Goal: Task Accomplishment & Management: Use online tool/utility

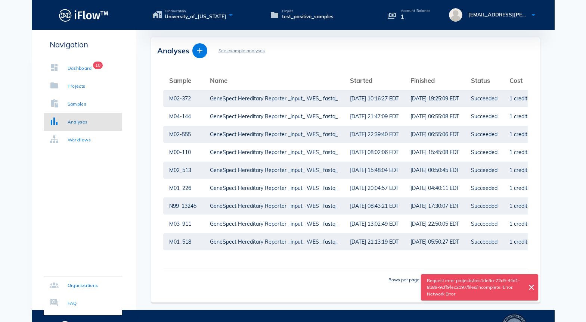
click at [539, 288] on div "Request error projects/eac1de9a-72c9-44d1-8b89-9cff9fec2197/files/incomplete: E…" at bounding box center [479, 287] width 123 height 32
click at [533, 287] on icon "close" at bounding box center [531, 287] width 9 height 9
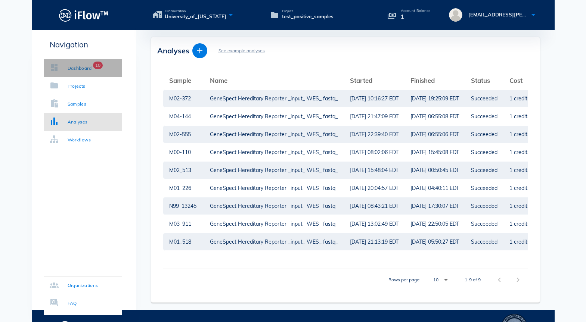
click at [85, 70] on div "Dashboard" at bounding box center [80, 68] width 24 height 7
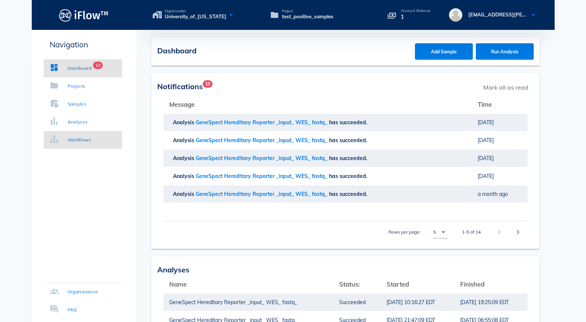
click at [88, 141] on div "Workflows" at bounding box center [80, 139] width 24 height 7
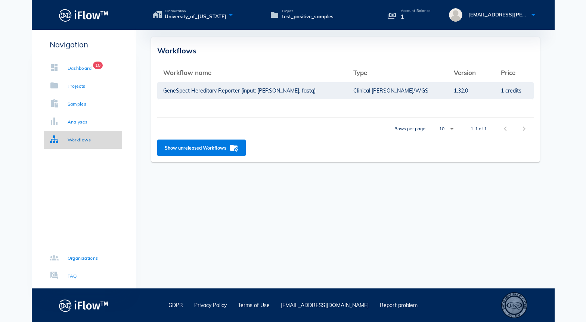
click at [86, 142] on div "Workflows" at bounding box center [80, 139] width 24 height 7
click at [69, 81] on link "Projects" at bounding box center [83, 86] width 78 height 18
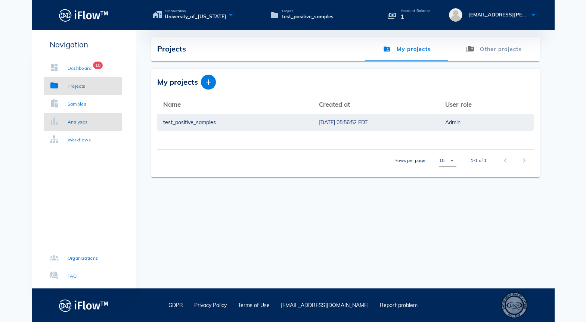
click at [74, 119] on div "Analyses" at bounding box center [78, 121] width 20 height 7
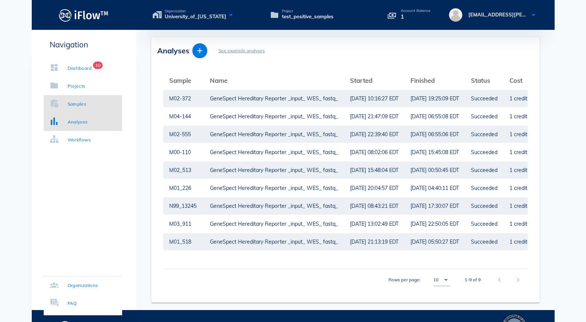
click at [87, 106] on link "Samples" at bounding box center [83, 104] width 78 height 18
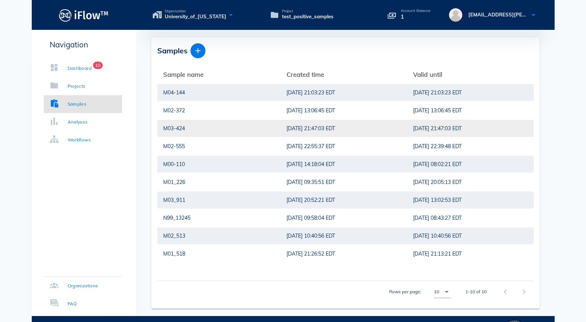
click at [221, 127] on div "M03-424" at bounding box center [218, 128] width 111 height 17
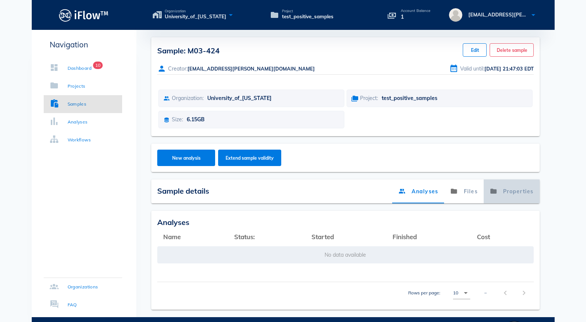
click at [531, 194] on link "Properties" at bounding box center [511, 192] width 56 height 24
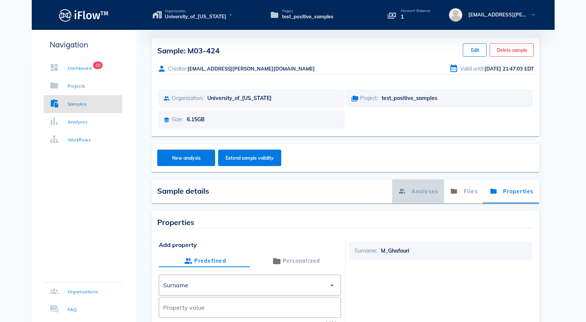
click at [415, 185] on link "Analyses" at bounding box center [418, 192] width 52 height 24
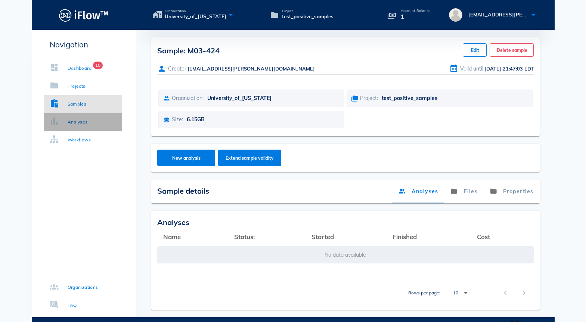
click at [75, 121] on div "Analyses" at bounding box center [78, 121] width 20 height 7
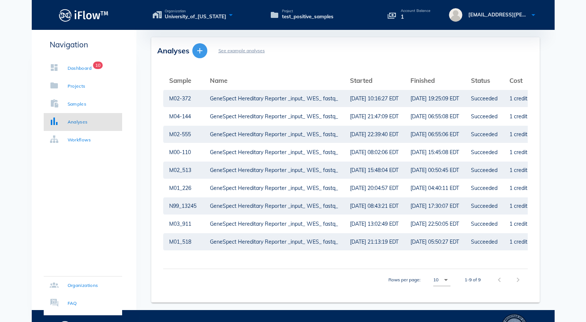
click at [203, 53] on icon "button" at bounding box center [199, 50] width 9 height 9
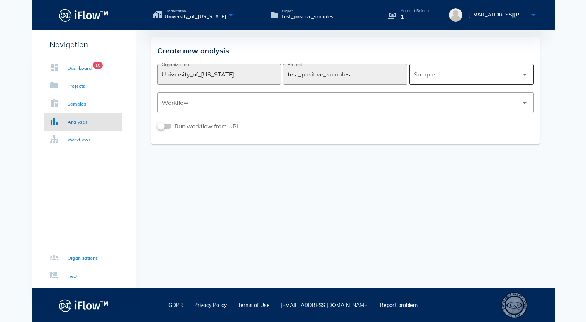
click at [517, 72] on div at bounding box center [466, 74] width 105 height 18
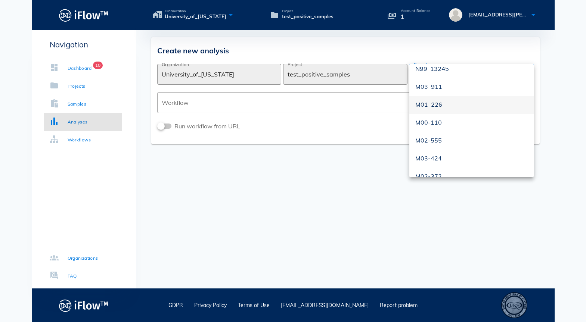
scroll to position [72, 0]
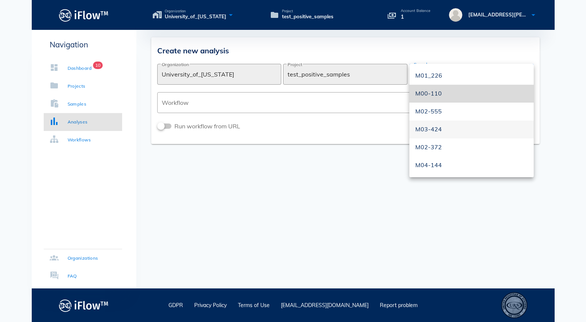
click at [440, 129] on div "M03-424" at bounding box center [471, 129] width 112 height 7
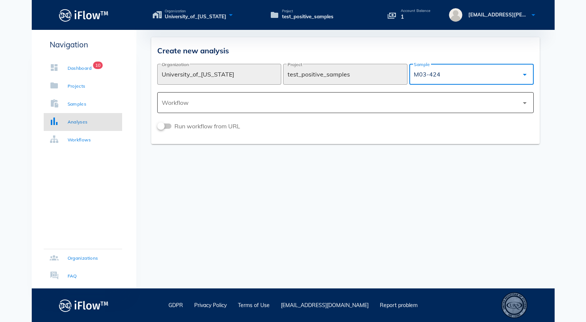
click at [301, 105] on div at bounding box center [340, 103] width 357 height 18
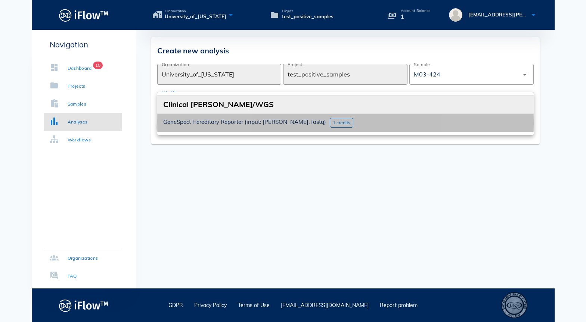
click at [318, 127] on div "GeneSpect Hereditary Reporter (input: [PERSON_NAME], fastq) 1 credits" at bounding box center [345, 123] width 376 height 18
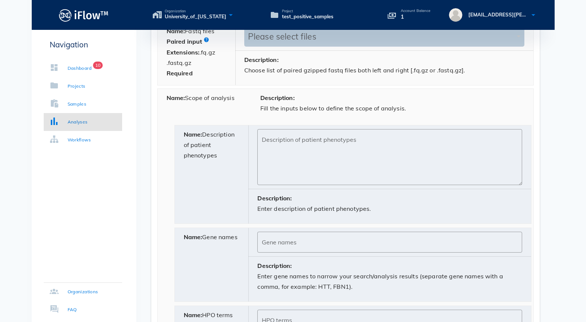
scroll to position [372, 0]
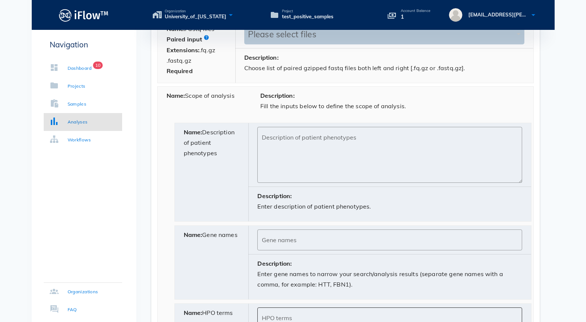
click at [286, 315] on input "HPO terms" at bounding box center [389, 318] width 255 height 12
paste input "Ensure all curated content aligns with regulatory standards and clinical best p…"
type input "Ensure all curated content aligns with regulatory standards and clinical best p…"
paste input "HP:0000750"
type input "HP:0000750"
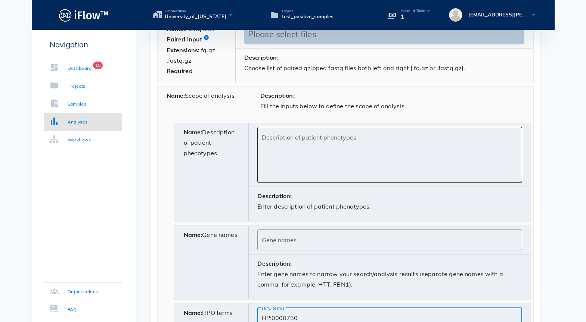
click at [291, 139] on textarea "Description of patient phenotypes" at bounding box center [392, 157] width 260 height 52
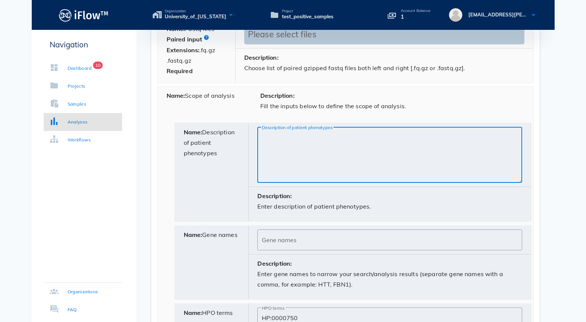
paste textarea "[MEDICAL_DATA] and language development"
click at [291, 139] on textarea "[MEDICAL_DATA] and language development," at bounding box center [392, 157] width 260 height 52
click at [392, 147] on textarea "[MEDICAL_DATA] and language development," at bounding box center [392, 157] width 260 height 52
paste textarea "[MEDICAL_DATA]"
type textarea "[MEDICAL_DATA] and language development, [MEDICAL_DATA]"
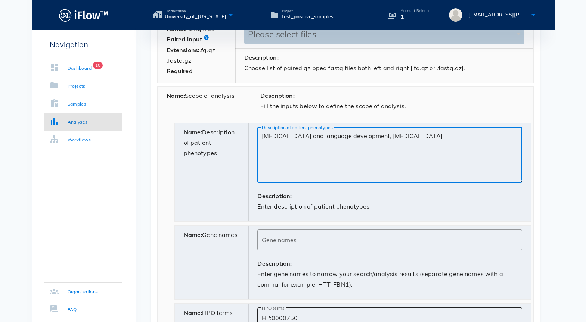
click at [305, 317] on input "HP:0000750" at bounding box center [389, 318] width 255 height 12
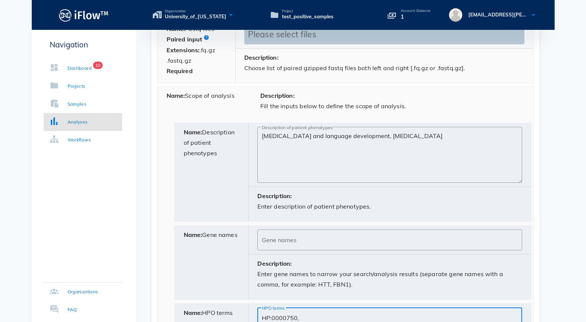
paste input "HP:0000729"
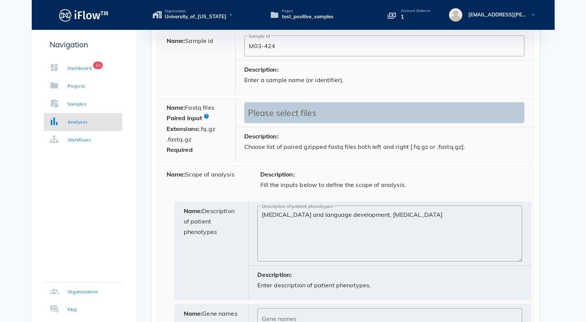
scroll to position [292, 0]
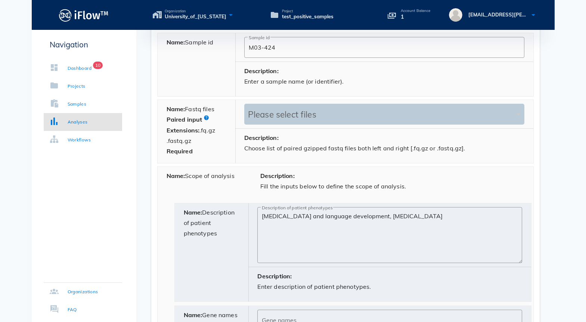
type input "HP:0000750, HP:0000729"
click at [272, 112] on div "Please select files" at bounding box center [380, 114] width 269 height 10
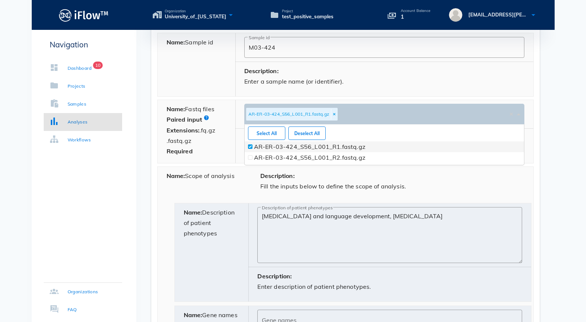
click at [252, 146] on span at bounding box center [250, 146] width 4 height 4
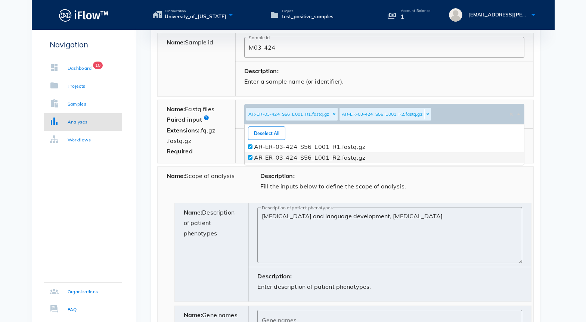
click at [251, 156] on span at bounding box center [250, 157] width 3 height 3
click at [556, 188] on body "Organization University_of_[US_STATE] Project test_positive_samples Account Bal…" at bounding box center [293, 131] width 586 height 846
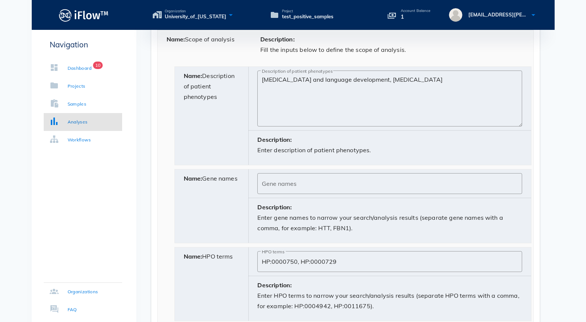
scroll to position [524, 0]
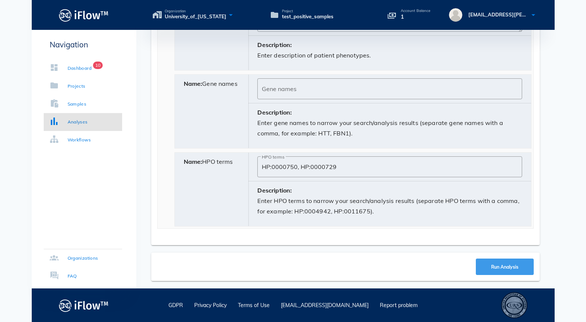
click at [498, 268] on span "Run Analysis" at bounding box center [504, 267] width 28 height 6
